Goal: Information Seeking & Learning: Learn about a topic

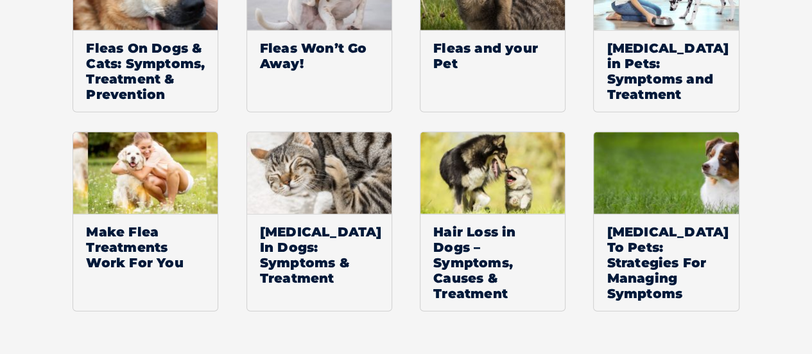
scroll to position [2697, 0]
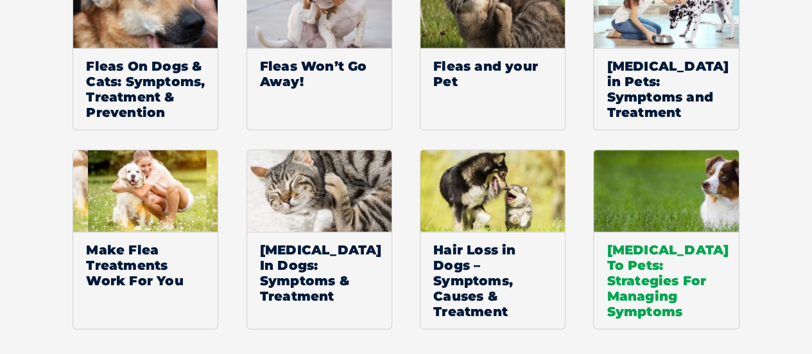
click at [667, 248] on span "[MEDICAL_DATA] To Pets: Strategies For Managing Symptoms" at bounding box center [666, 280] width 145 height 97
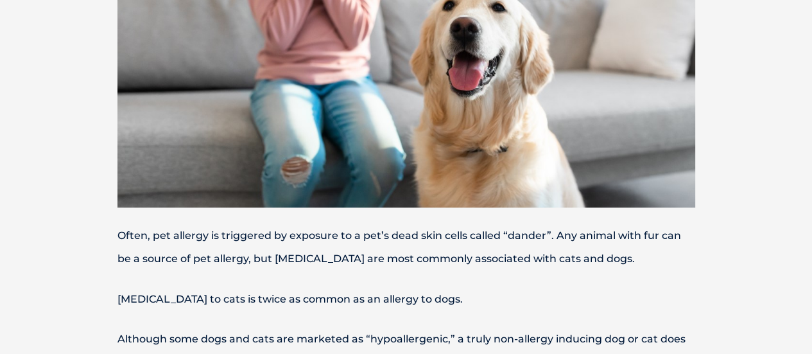
scroll to position [575, 0]
